Goal: Task Accomplishment & Management: Manage account settings

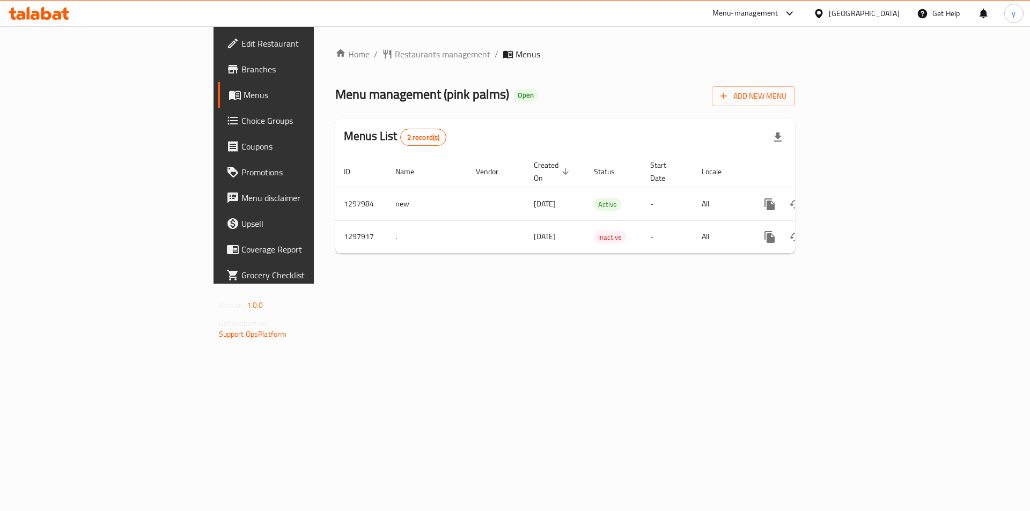
click at [241, 120] on span "Choice Groups" at bounding box center [309, 120] width 136 height 13
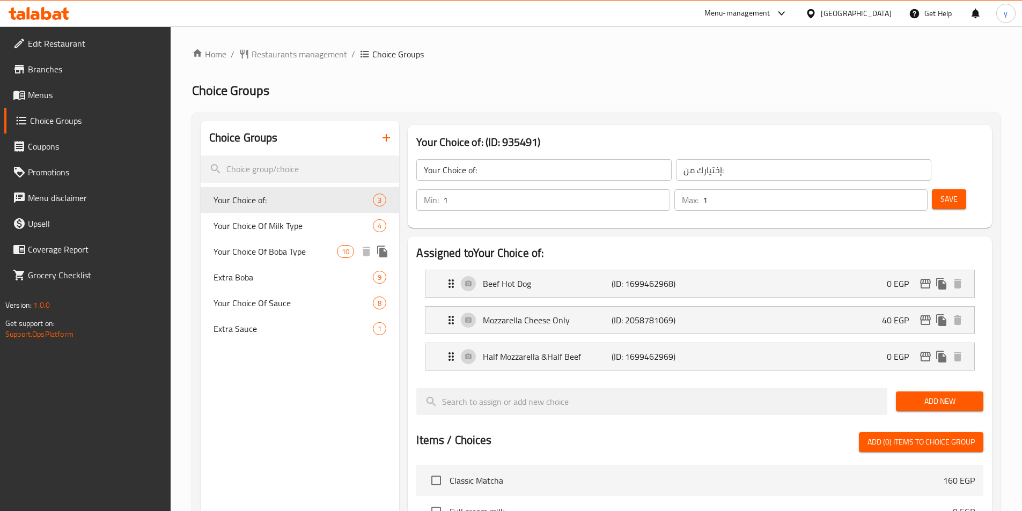
click at [253, 250] on span "Your Choice Of Boba Type" at bounding box center [275, 251] width 124 height 13
type input "Your Choice Of Boba Type"
type input "بوبا"
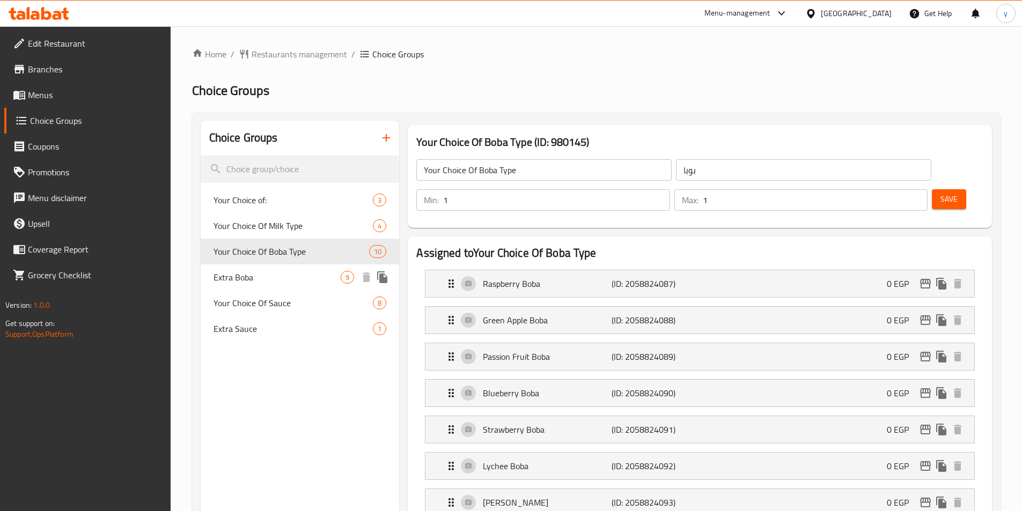
click at [228, 278] on span "Extra Boba" at bounding box center [277, 277] width 128 height 13
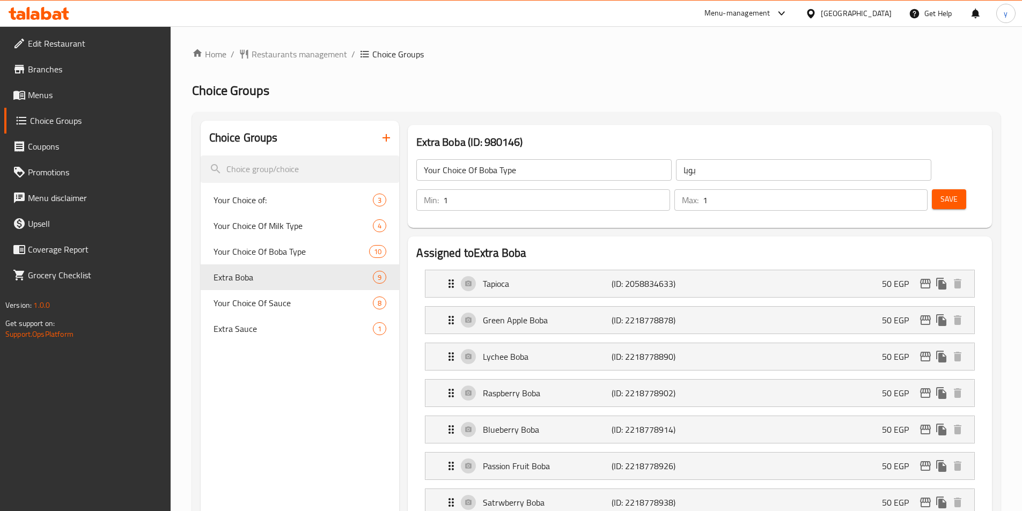
type input "Extra Boba"
type input "اكسترا بوبا"
type input "0"
click at [297, 55] on span "Restaurants management" at bounding box center [299, 54] width 95 height 13
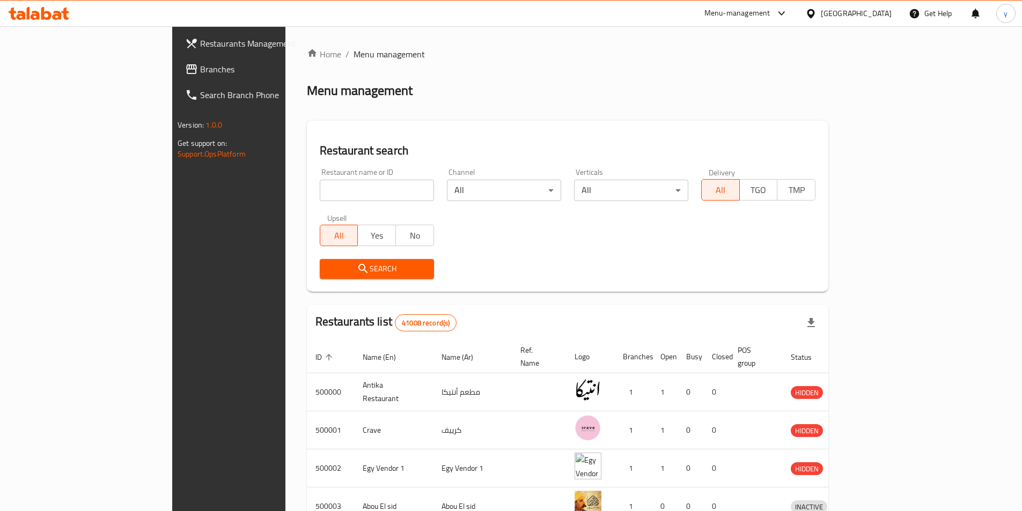
click at [200, 69] on span "Branches" at bounding box center [267, 69] width 134 height 13
